Goal: Contribute content: Contribute content

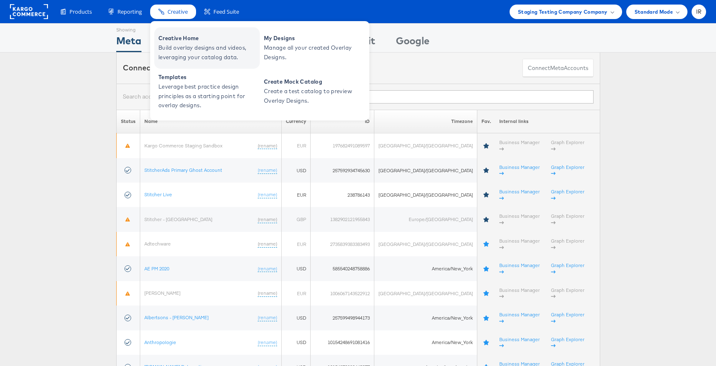
click at [187, 46] on span "Build overlay designs and videos, leveraging your catalog data." at bounding box center [207, 52] width 99 height 19
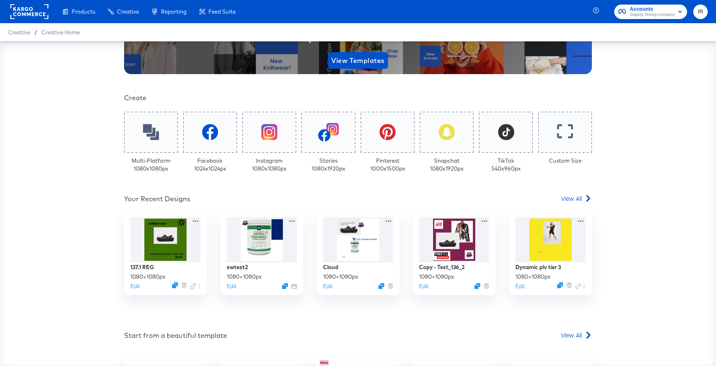
scroll to position [132, 0]
click at [275, 245] on div at bounding box center [262, 239] width 74 height 48
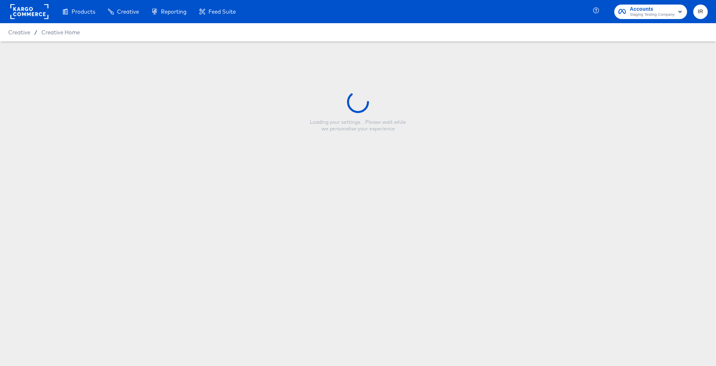
type input "swtest2"
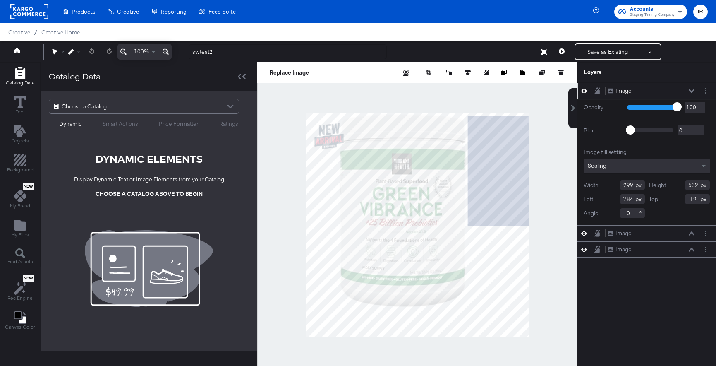
click at [115, 124] on div "Smart Actions" at bounding box center [121, 124] width 36 height 8
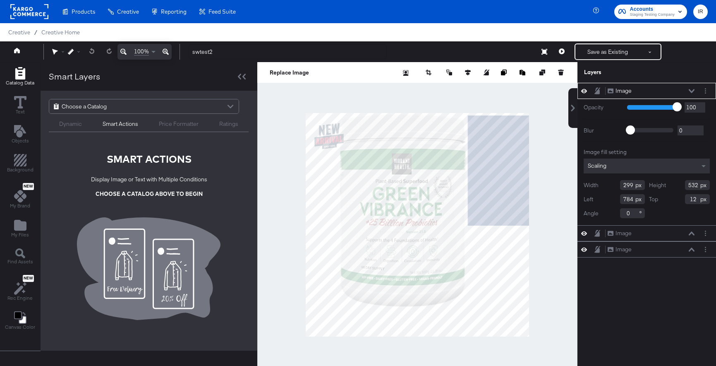
click at [169, 125] on div "Price Formatter" at bounding box center [179, 124] width 40 height 8
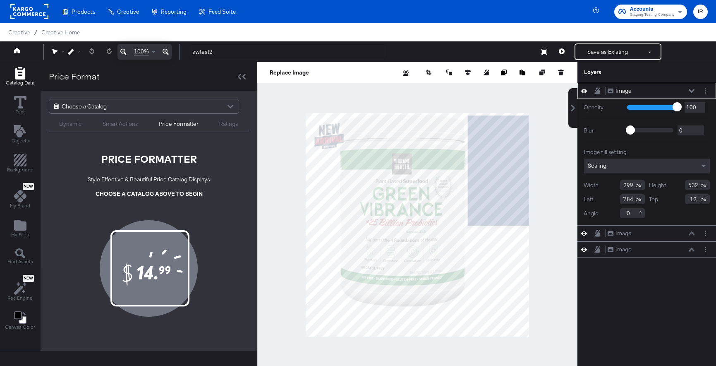
click at [220, 126] on div "Ratings" at bounding box center [228, 124] width 19 height 8
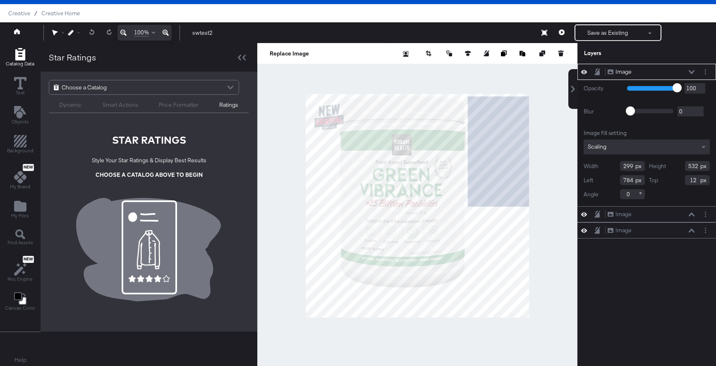
scroll to position [21, 0]
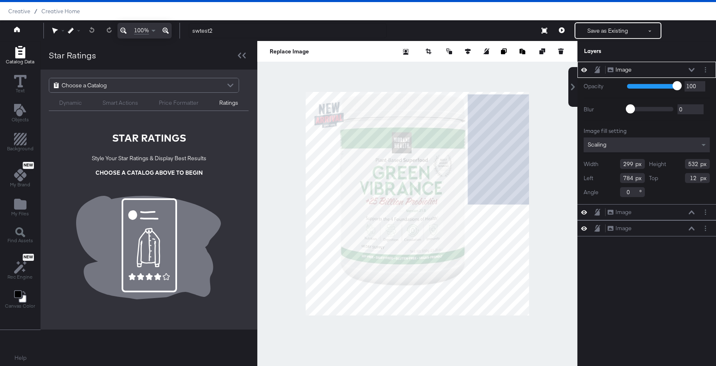
click at [134, 84] on div "Choose a Catalog" at bounding box center [143, 85] width 189 height 14
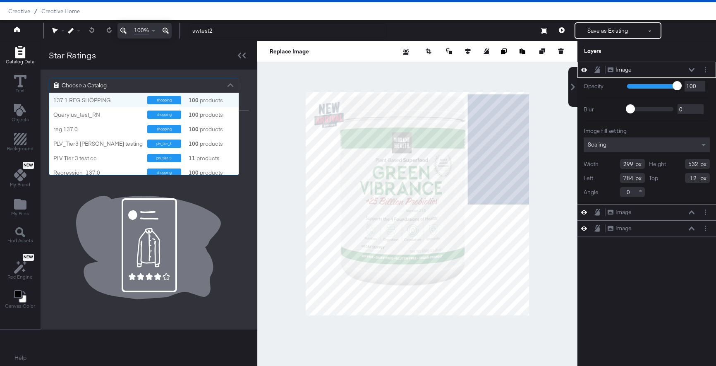
scroll to position [82, 189]
click at [108, 132] on div "reg 137.0" at bounding box center [97, 129] width 88 height 8
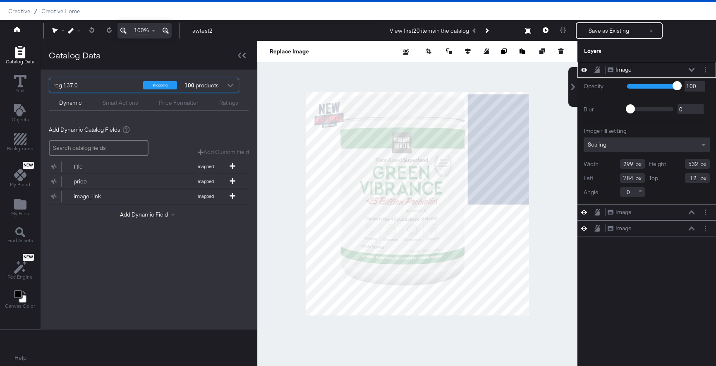
click at [220, 101] on div "Ratings" at bounding box center [228, 103] width 19 height 8
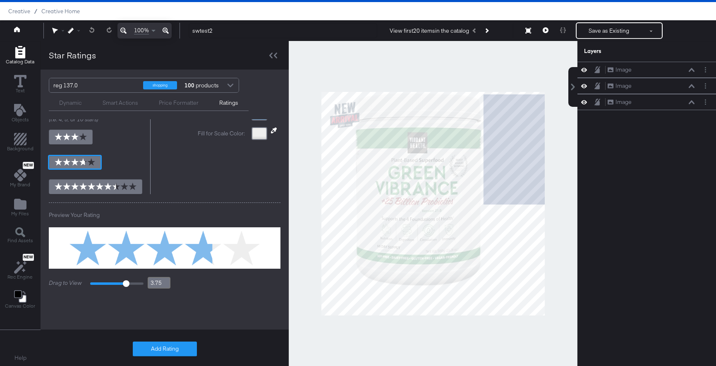
scroll to position [76, 0]
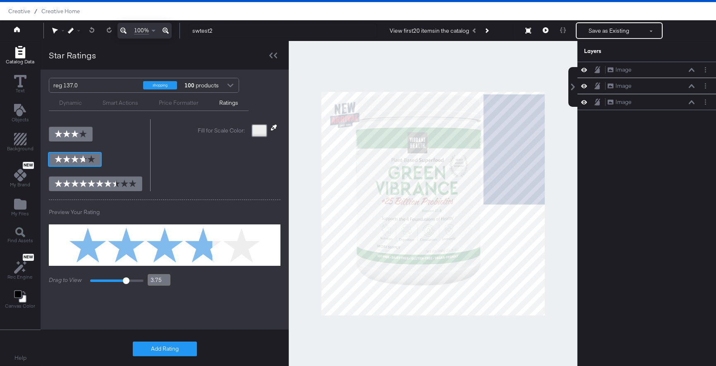
click at [168, 346] on button "Add Rating" at bounding box center [165, 348] width 64 height 15
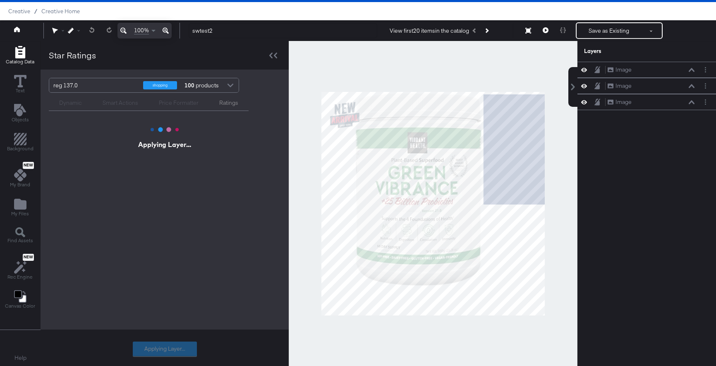
scroll to position [0, 0]
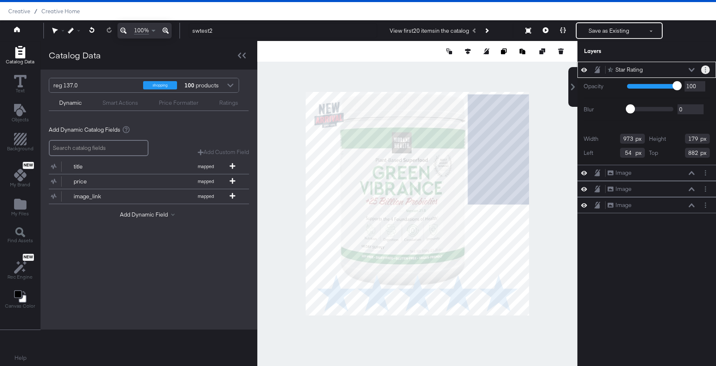
click at [705, 70] on circle "Layer Options" at bounding box center [705, 69] width 1 height 1
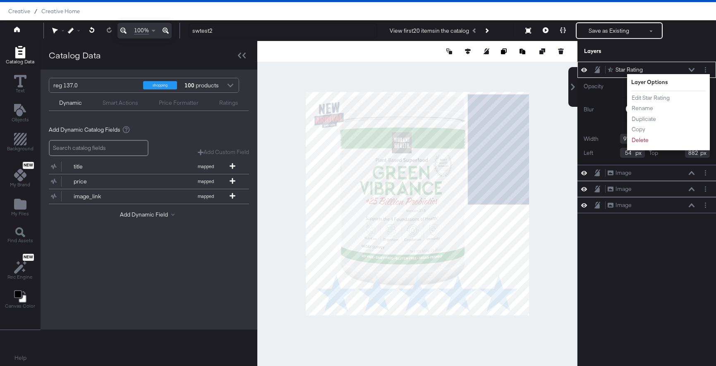
click at [660, 69] on div "Star Rating Star Rating" at bounding box center [651, 69] width 88 height 9
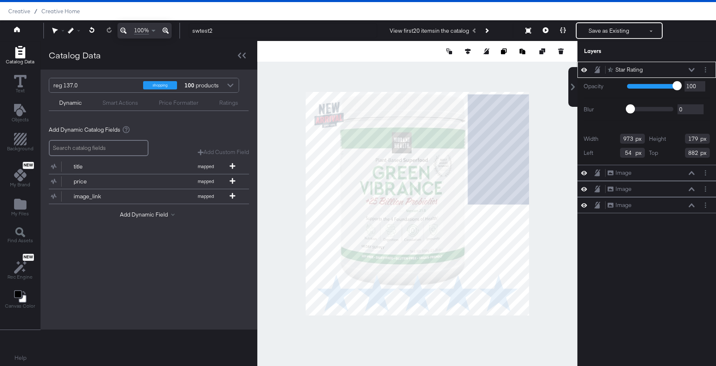
click at [692, 71] on icon at bounding box center [692, 70] width 6 height 4
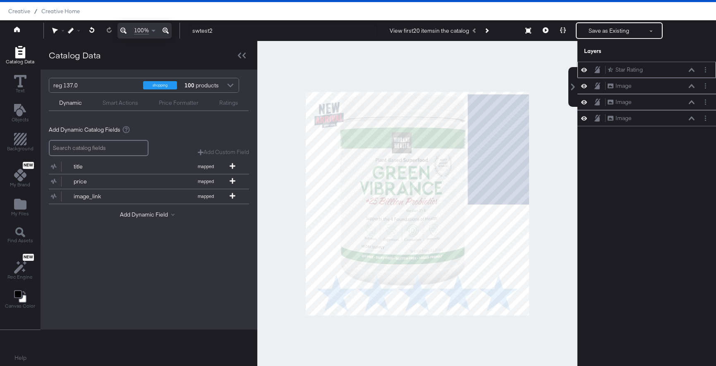
click at [692, 71] on icon at bounding box center [692, 70] width 6 height 4
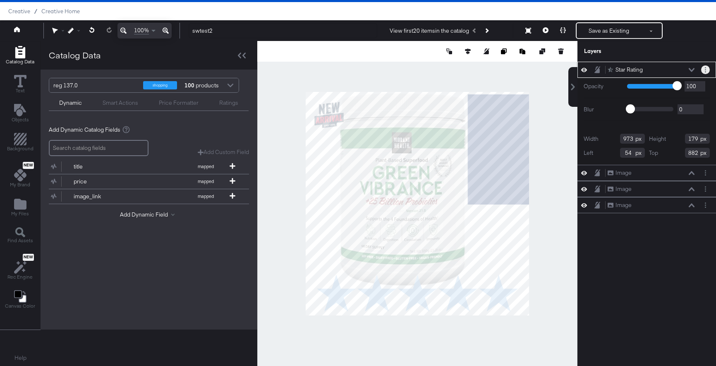
click at [704, 70] on button "Layer Options" at bounding box center [705, 69] width 9 height 9
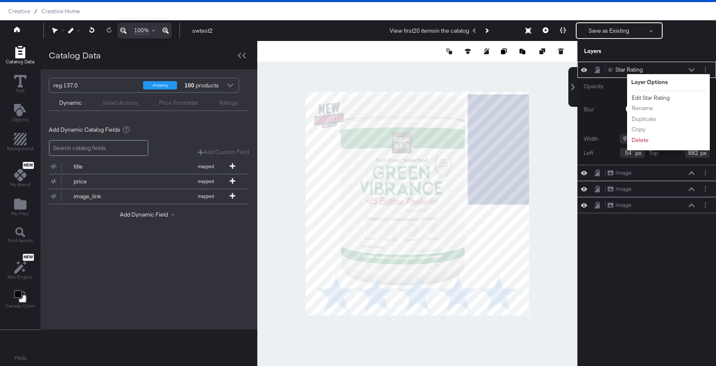
click at [658, 97] on button "Edit Star Rating" at bounding box center [650, 97] width 39 height 9
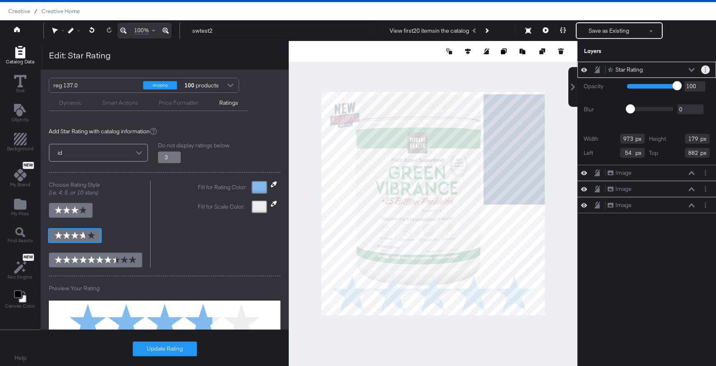
click at [705, 71] on icon "Layer Options" at bounding box center [705, 69] width 1 height 5
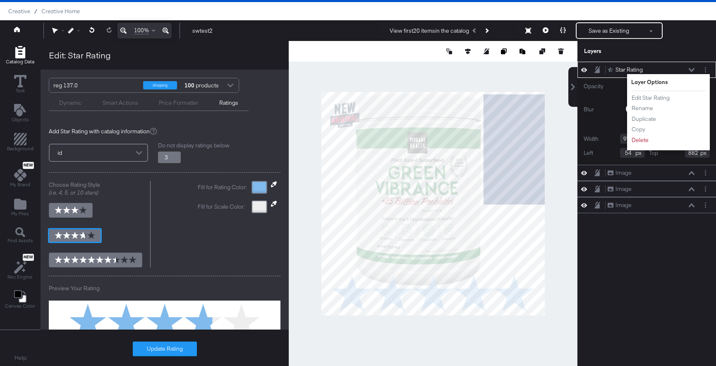
click at [648, 66] on div "Star Rating Star Rating" at bounding box center [651, 69] width 88 height 9
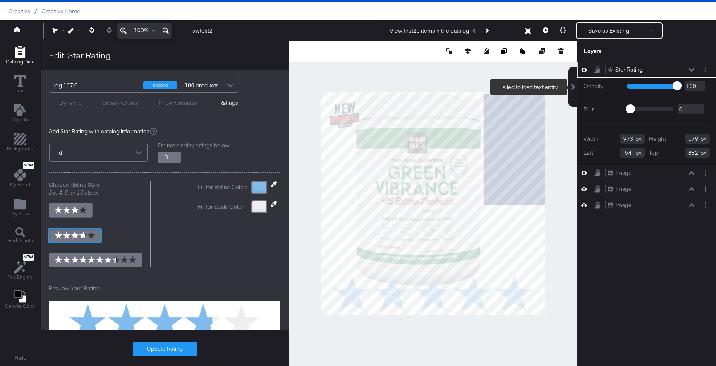
click at [574, 87] on icon at bounding box center [573, 87] width 7 height 7
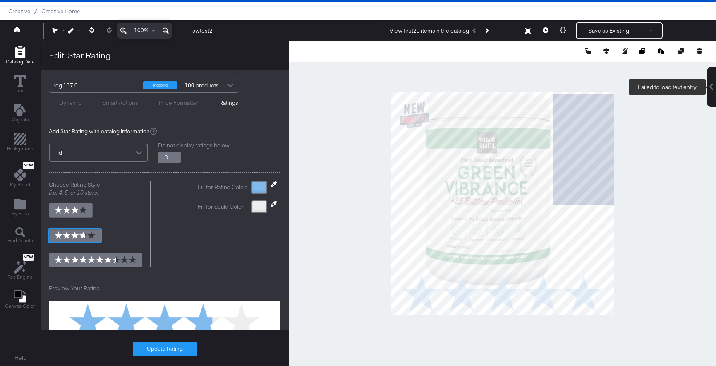
click at [711, 88] on icon at bounding box center [712, 87] width 4 height 7
type input "3.8"
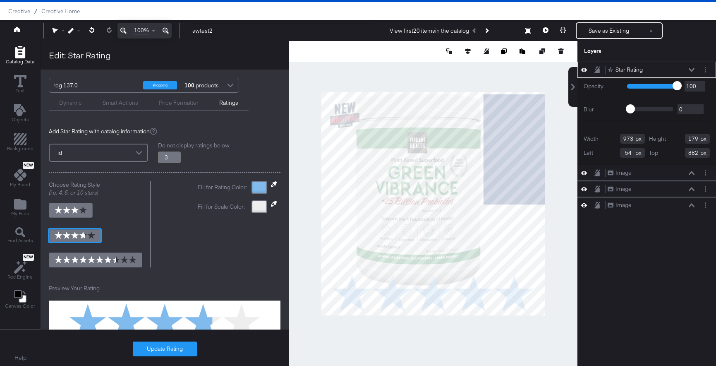
type input "62"
type input "596"
type input "3.8"
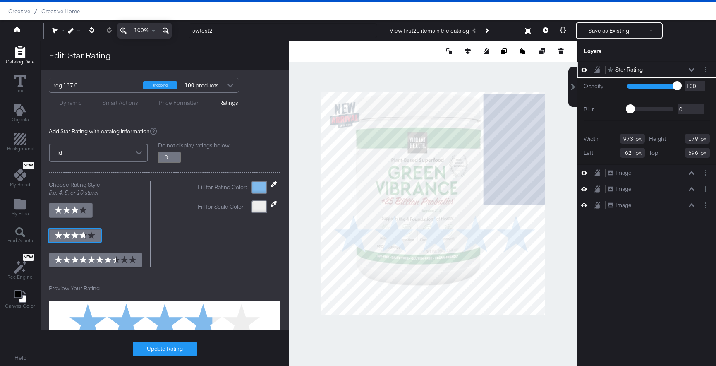
type input "895"
type input "164"
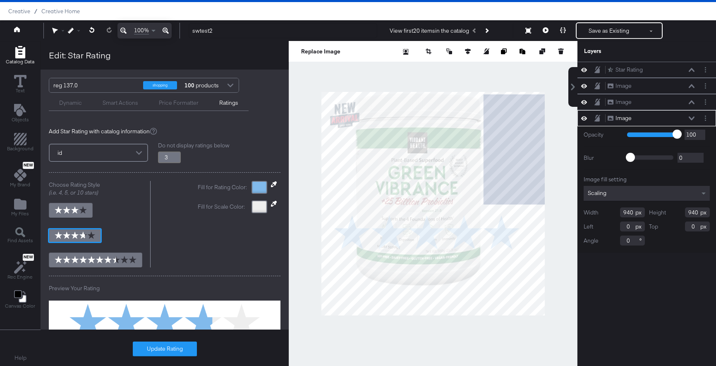
type input "3.8"
